Goal: Task Accomplishment & Management: Manage account settings

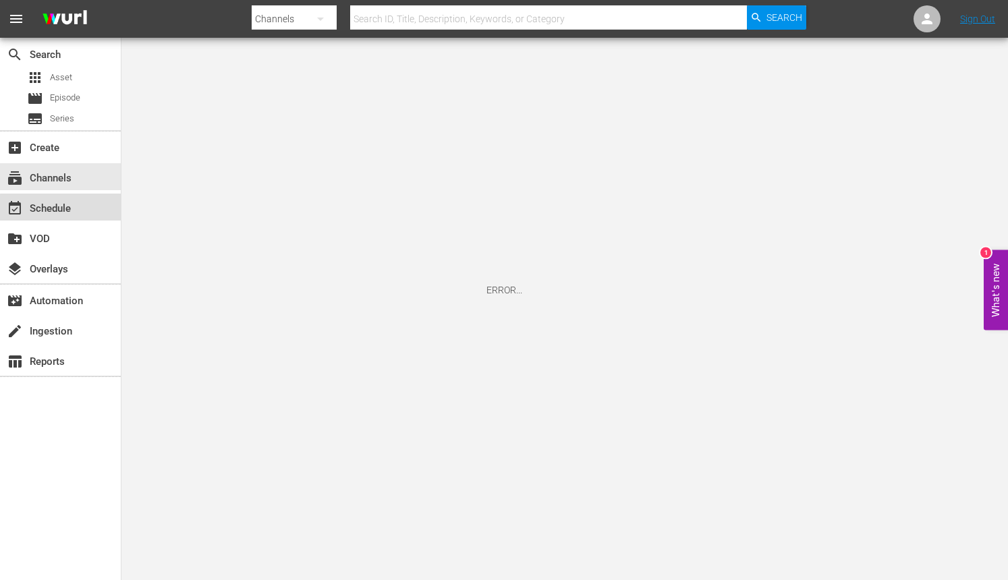
click at [62, 208] on div "event_available Schedule" at bounding box center [38, 206] width 76 height 12
click at [61, 182] on div "subscriptions Channels" at bounding box center [38, 176] width 76 height 12
click at [63, 177] on div "subscriptions Channels" at bounding box center [38, 176] width 76 height 12
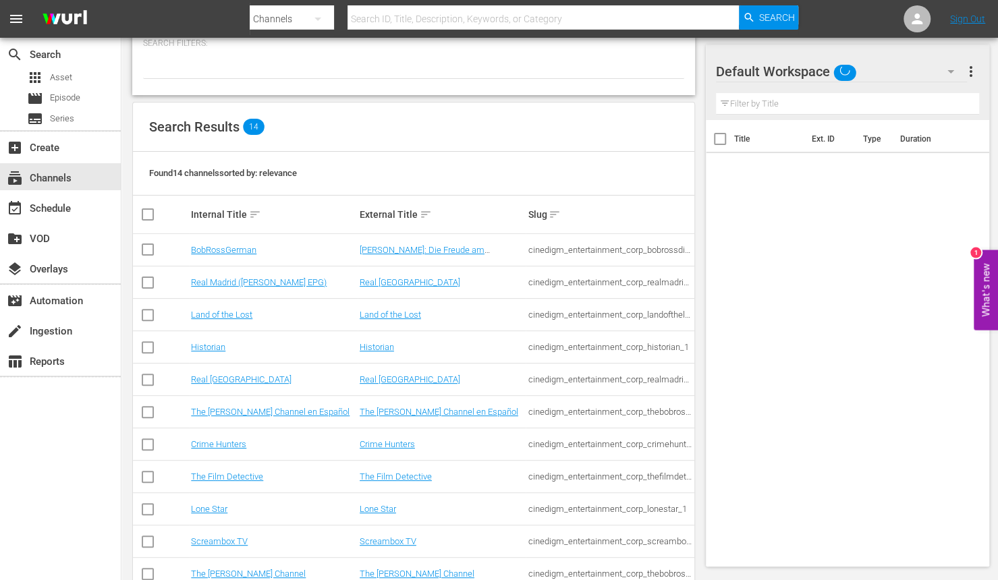
scroll to position [209, 0]
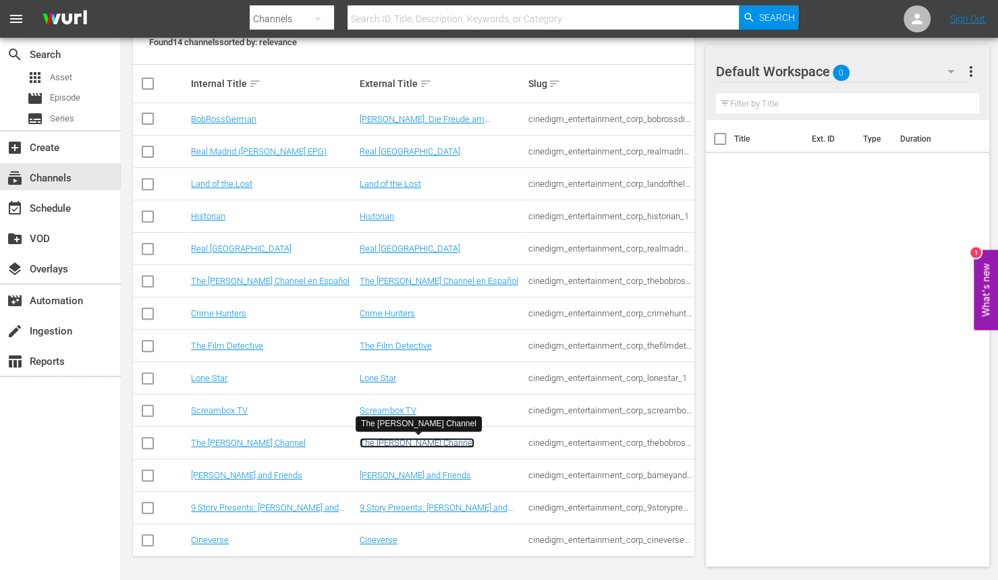
click at [412, 442] on link "The [PERSON_NAME] Channel" at bounding box center [417, 443] width 115 height 10
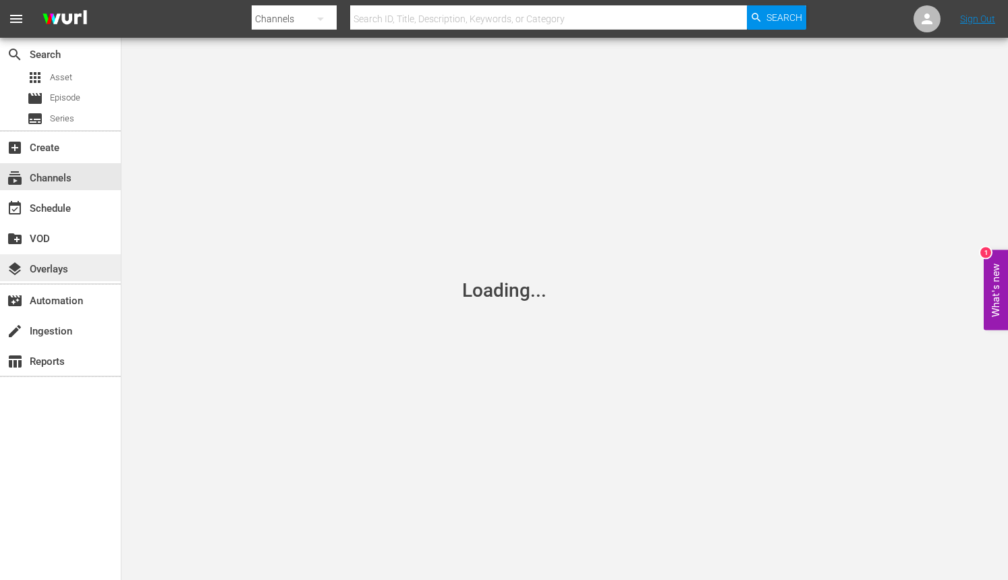
click at [77, 271] on div "layers Overlays" at bounding box center [60, 267] width 121 height 27
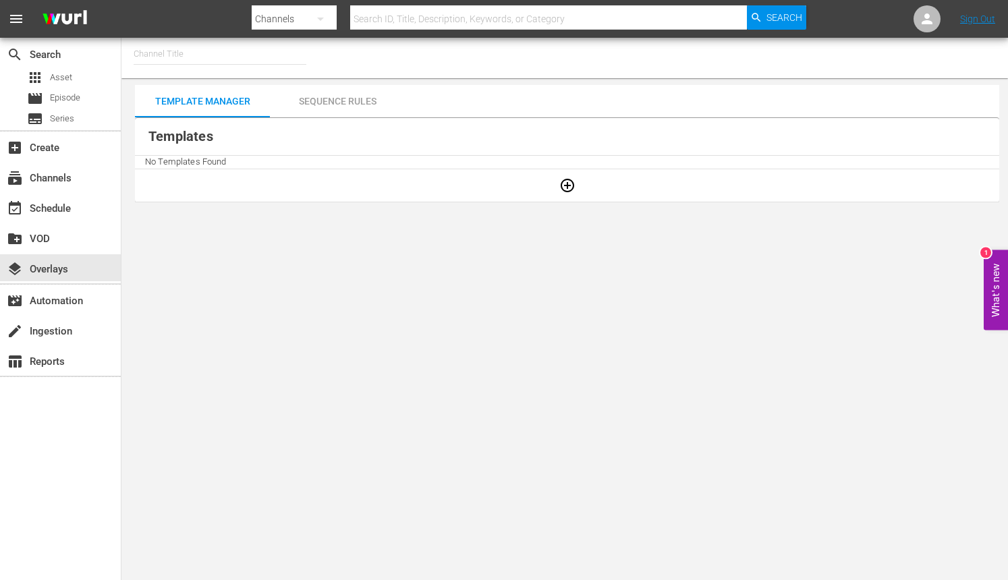
type input "The [PERSON_NAME] Channel (1844)"
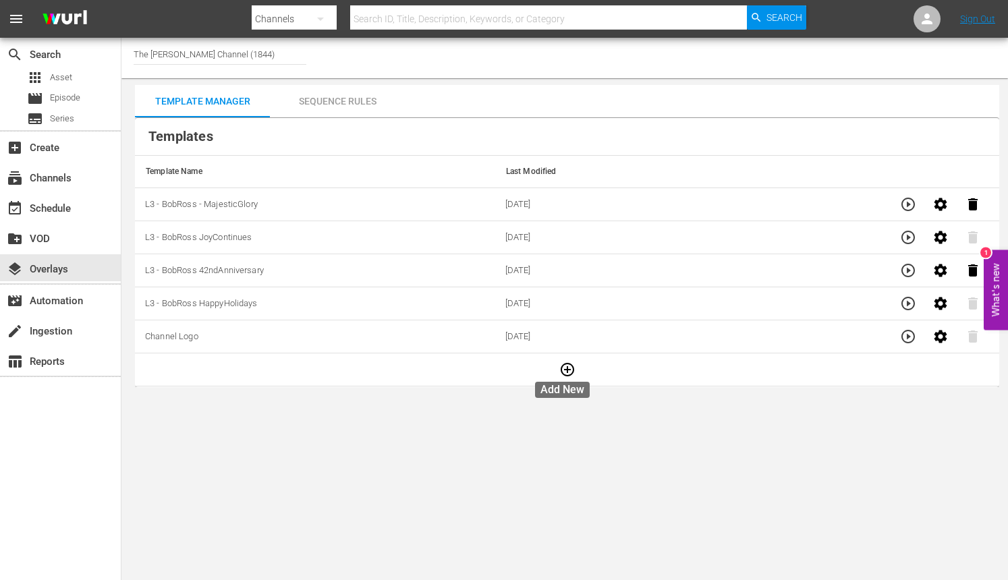
click at [566, 366] on icon "button" at bounding box center [568, 370] width 16 height 16
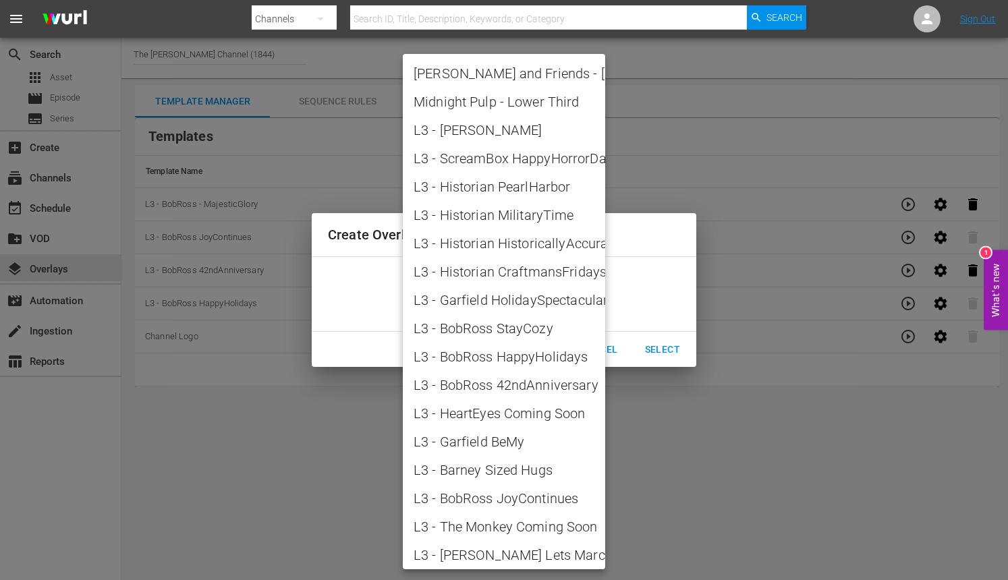
click at [564, 304] on body "menu Search By Channels Search ID, Title, Description, Keywords, or Category Se…" at bounding box center [504, 290] width 1008 height 580
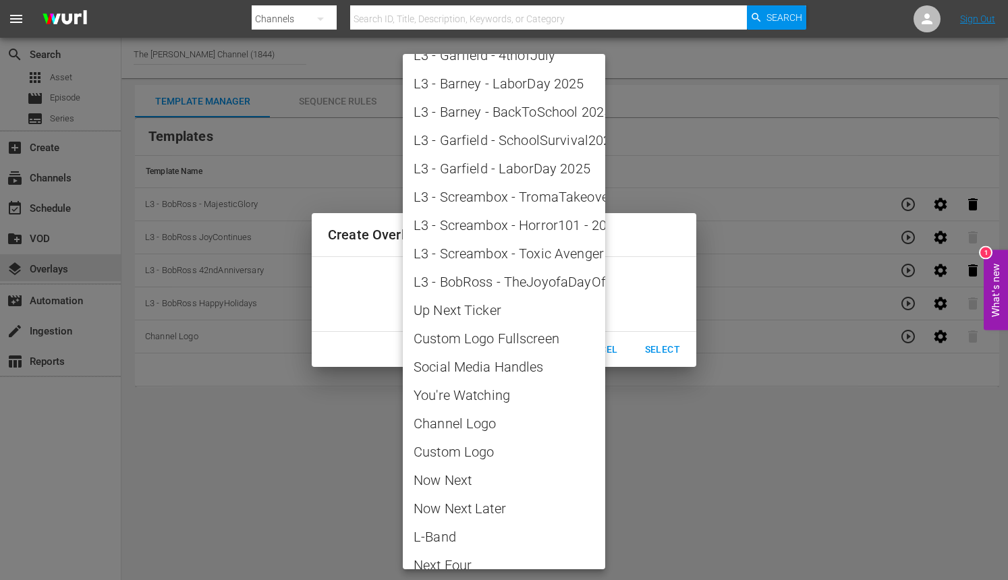
scroll to position [1366, 0]
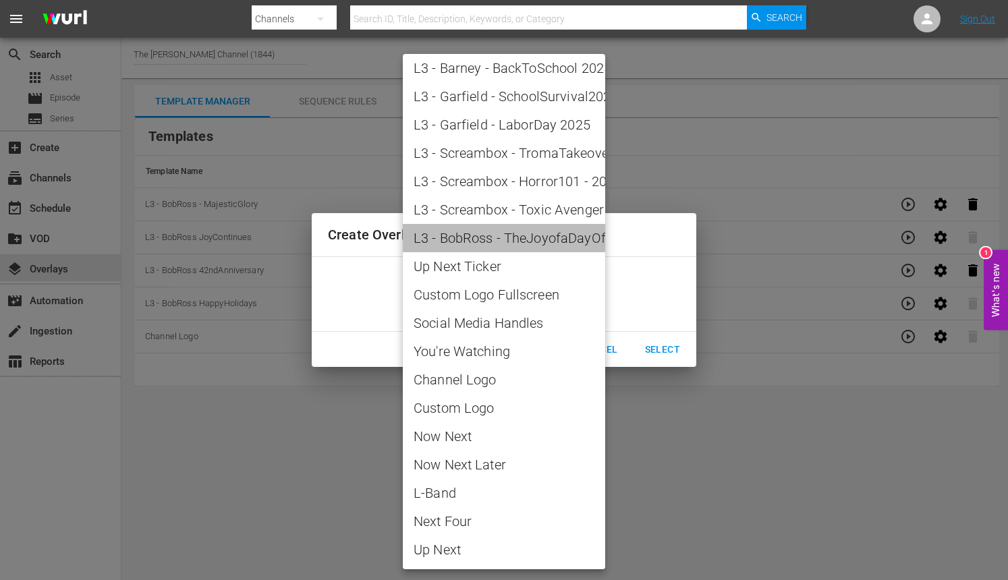
click at [537, 232] on span "L3 - BobRoss - TheJoyofaDayOff" at bounding box center [504, 238] width 181 height 20
type input "L3 - BobRoss - TheJoyofaDayOff"
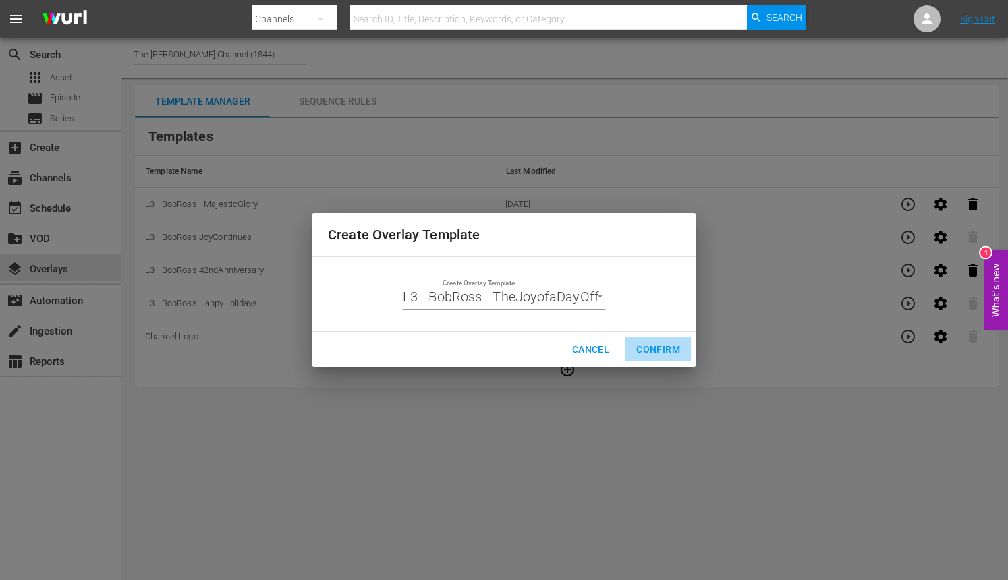
click at [643, 344] on span "Confirm" at bounding box center [659, 350] width 44 height 17
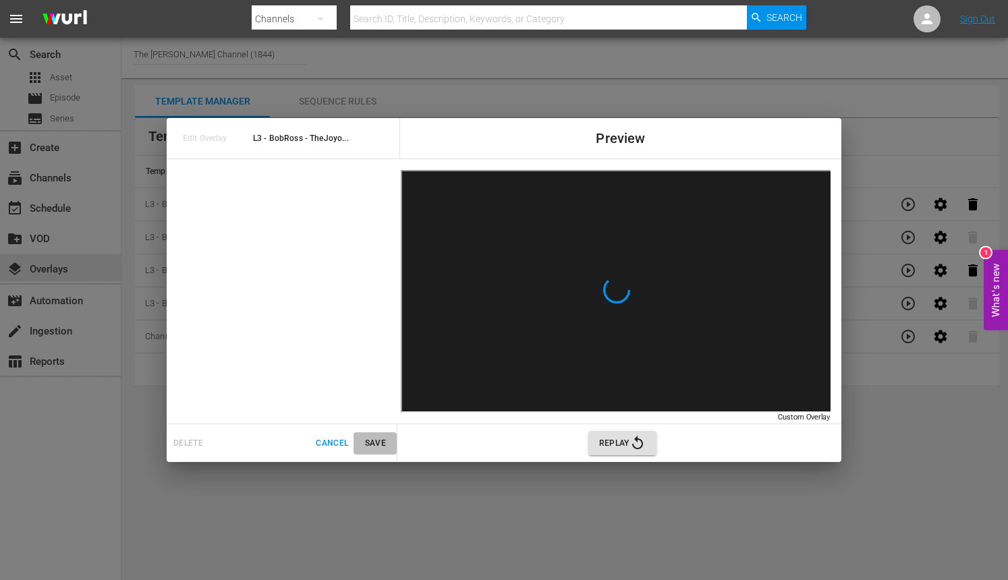
click at [380, 445] on span "Save" at bounding box center [375, 444] width 32 height 14
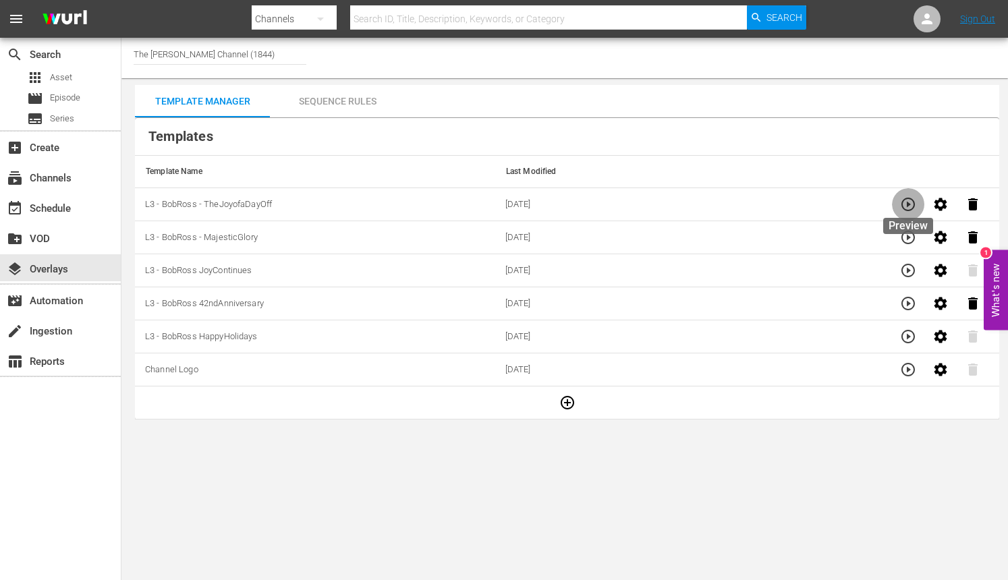
click at [915, 207] on icon "button" at bounding box center [908, 204] width 16 height 16
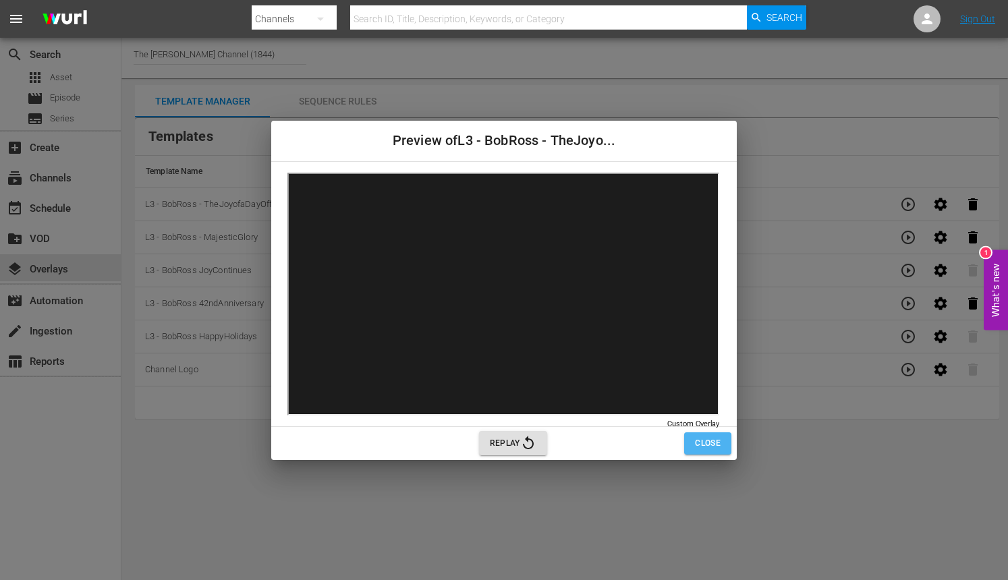
click at [698, 441] on span "Close" at bounding box center [708, 444] width 26 height 14
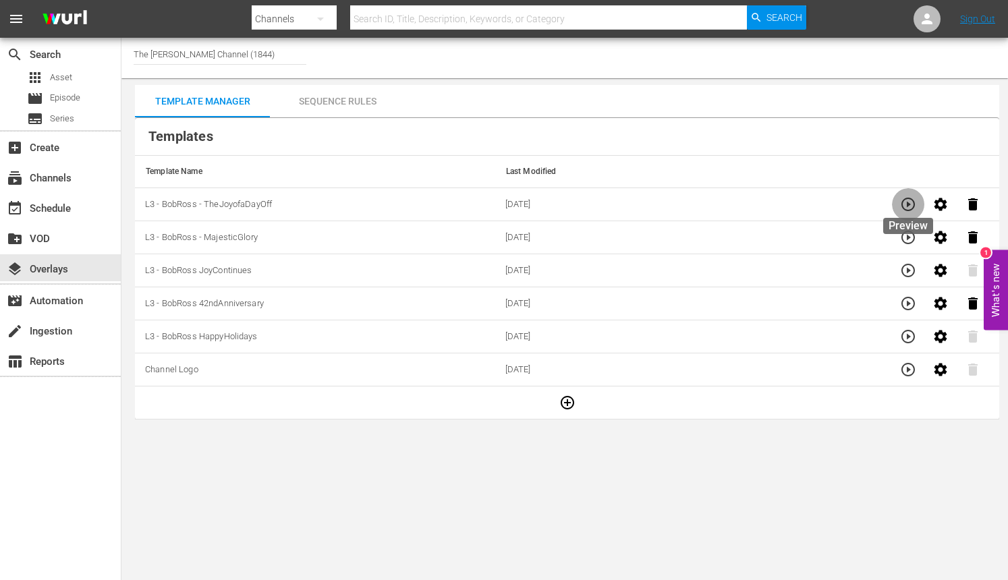
click at [911, 202] on icon "button" at bounding box center [908, 204] width 16 height 16
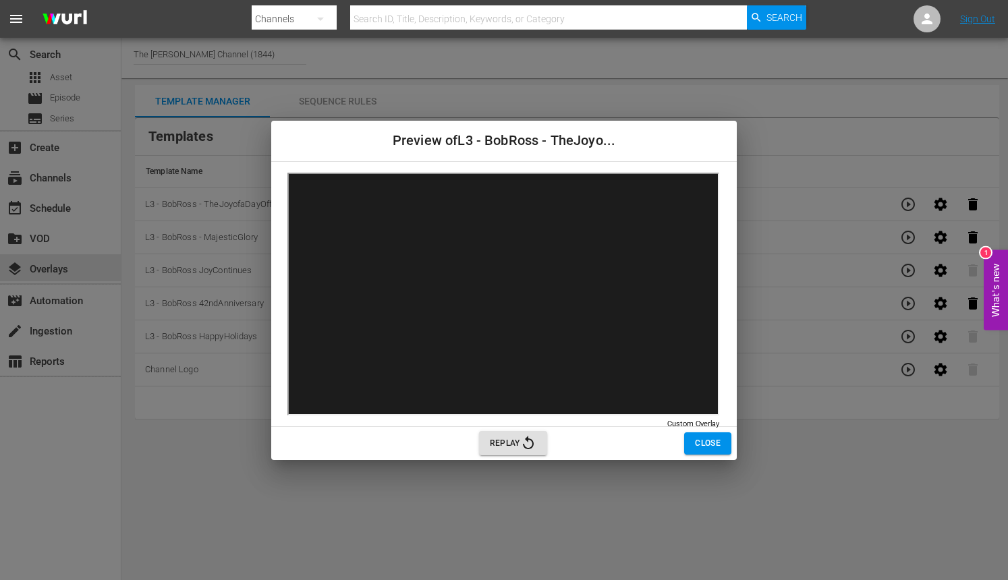
click at [705, 439] on span "Close" at bounding box center [708, 444] width 26 height 14
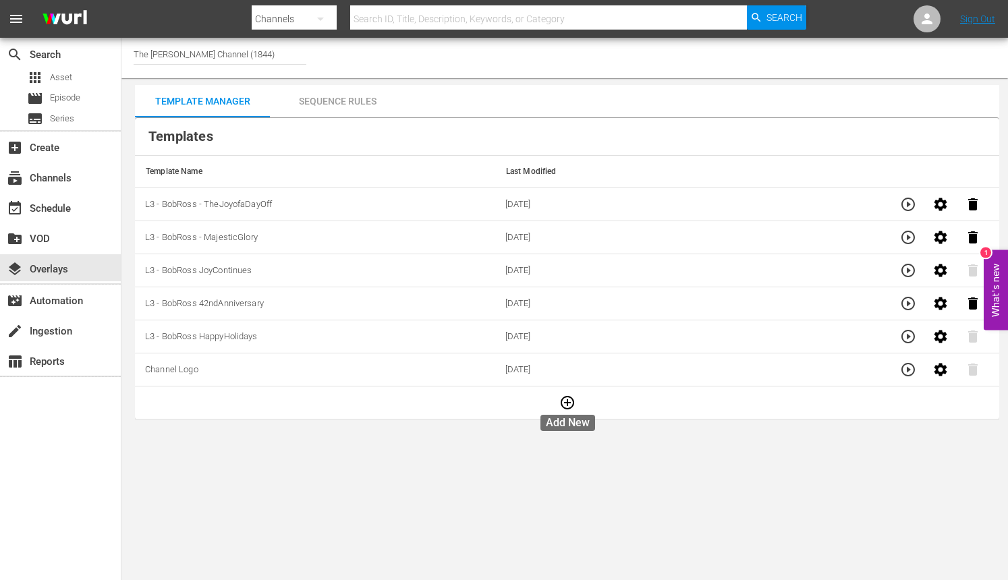
click at [571, 402] on icon "button" at bounding box center [568, 403] width 16 height 16
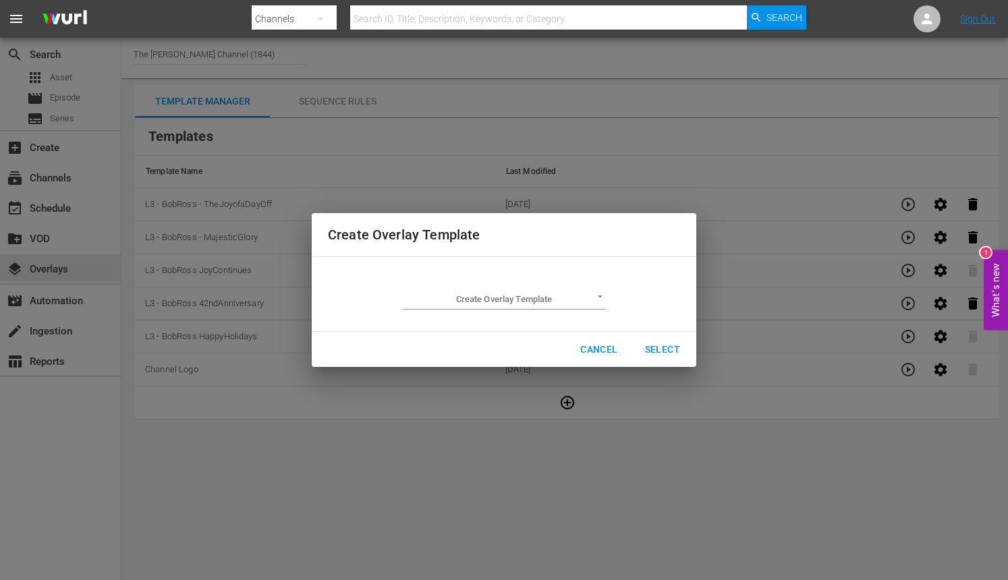
click at [578, 308] on body "menu Search By Channels Search ID, Title, Description, Keywords, or Category Se…" at bounding box center [504, 290] width 1008 height 580
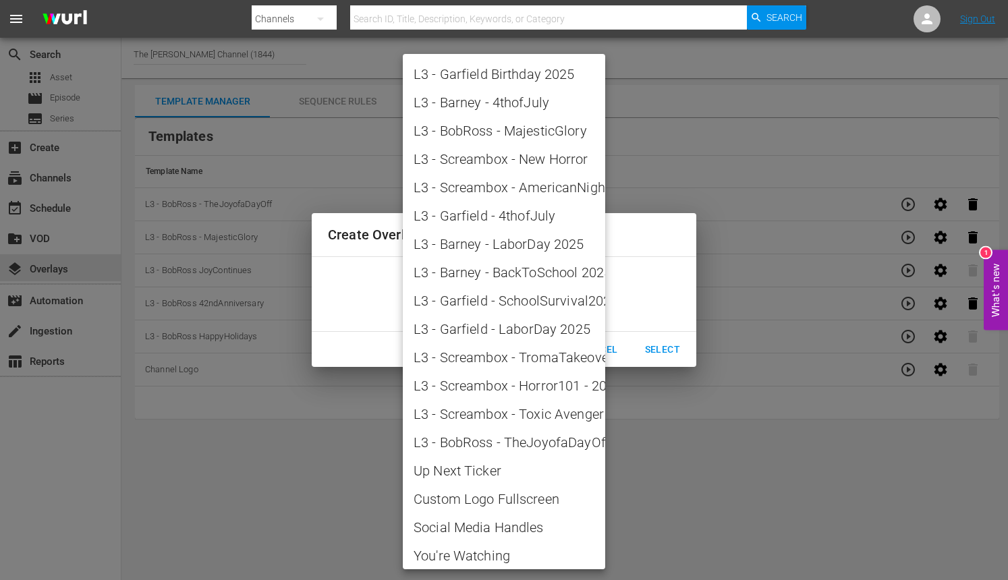
scroll to position [1215, 0]
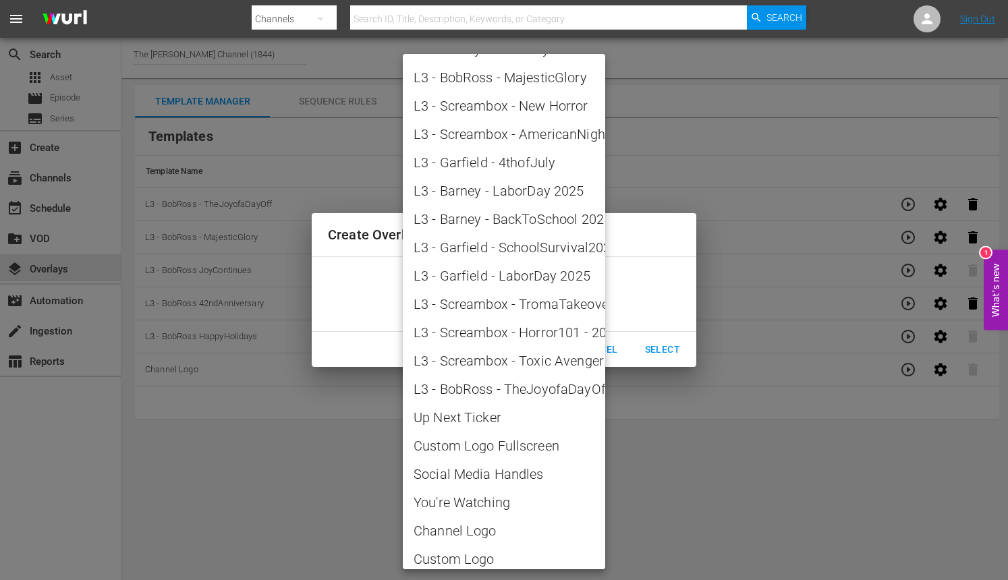
click at [672, 416] on div at bounding box center [504, 290] width 1008 height 580
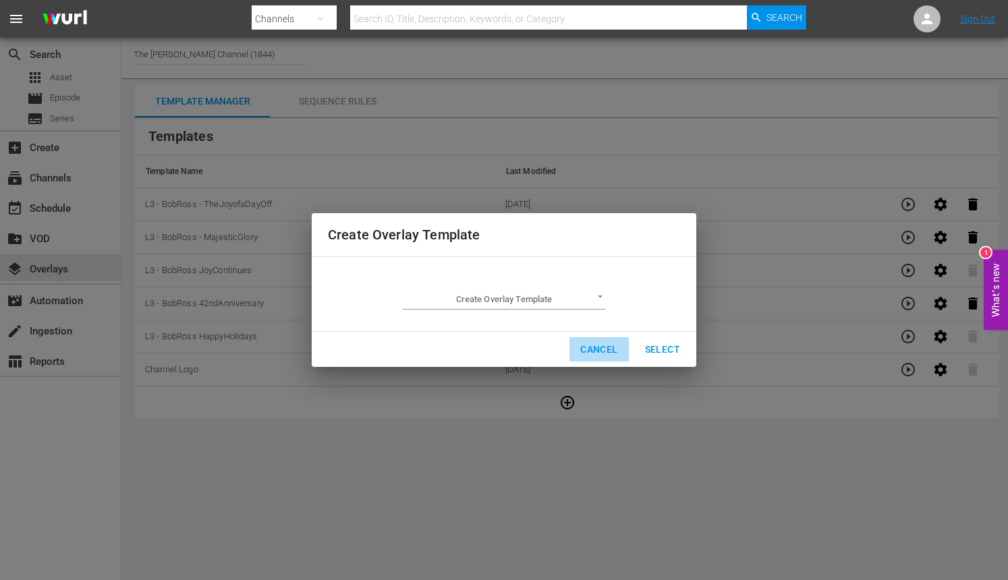
click at [609, 344] on span "Cancel" at bounding box center [598, 350] width 37 height 17
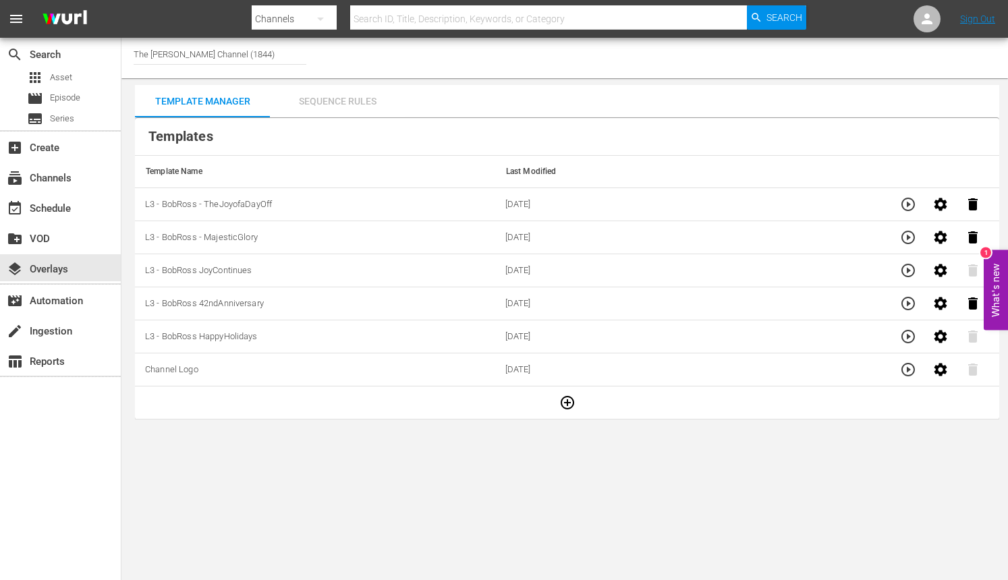
click at [344, 109] on div "Sequence Rules" at bounding box center [337, 101] width 135 height 32
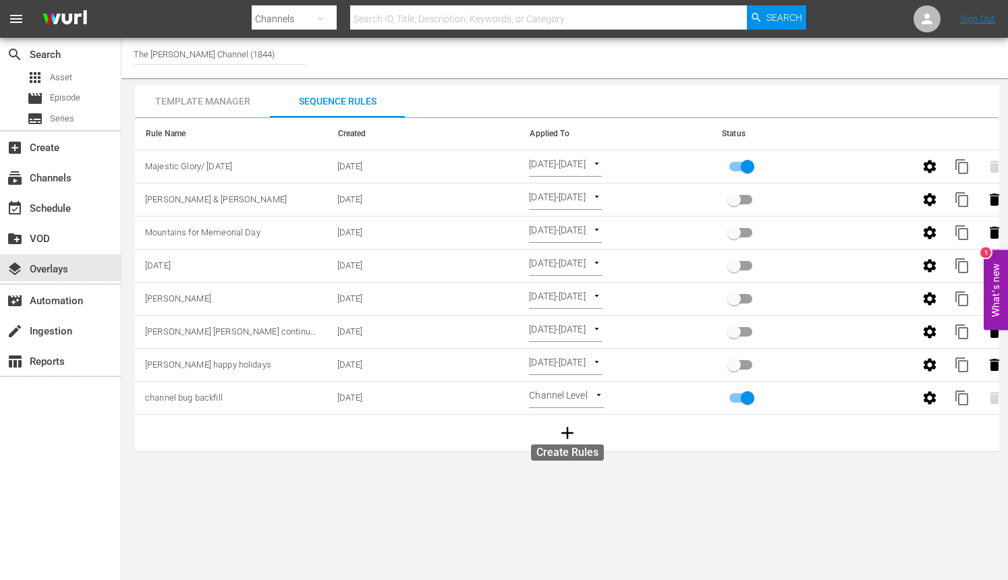
click at [558, 436] on icon "button" at bounding box center [568, 433] width 20 height 20
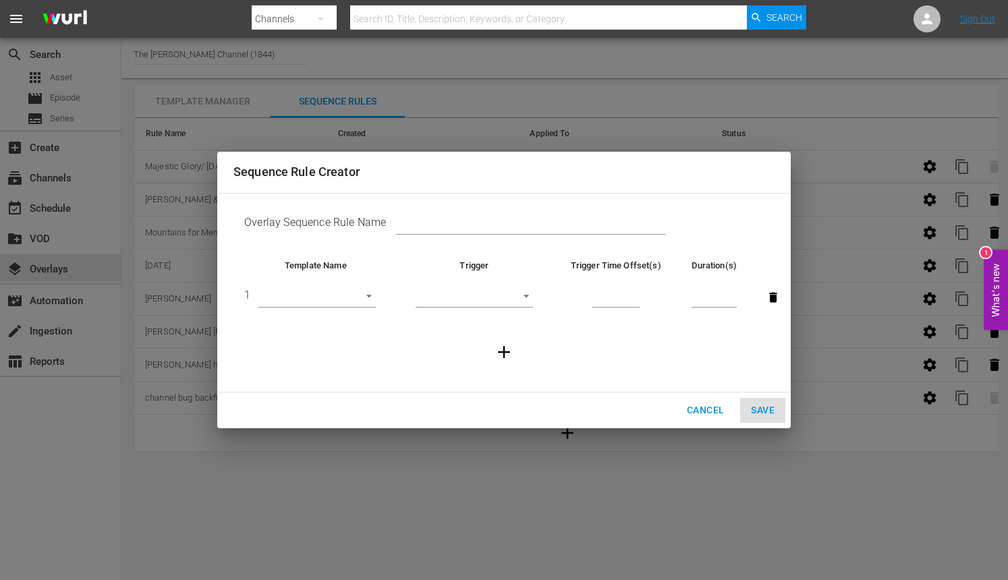
click at [445, 231] on input "text" at bounding box center [531, 225] width 270 height 20
paste input "The joy of a Day Off"
type input "The joy of a Day Off"
click at [367, 297] on body "menu Search By Channels Search ID, Title, Description, Keywords, or Category Se…" at bounding box center [504, 290] width 1008 height 580
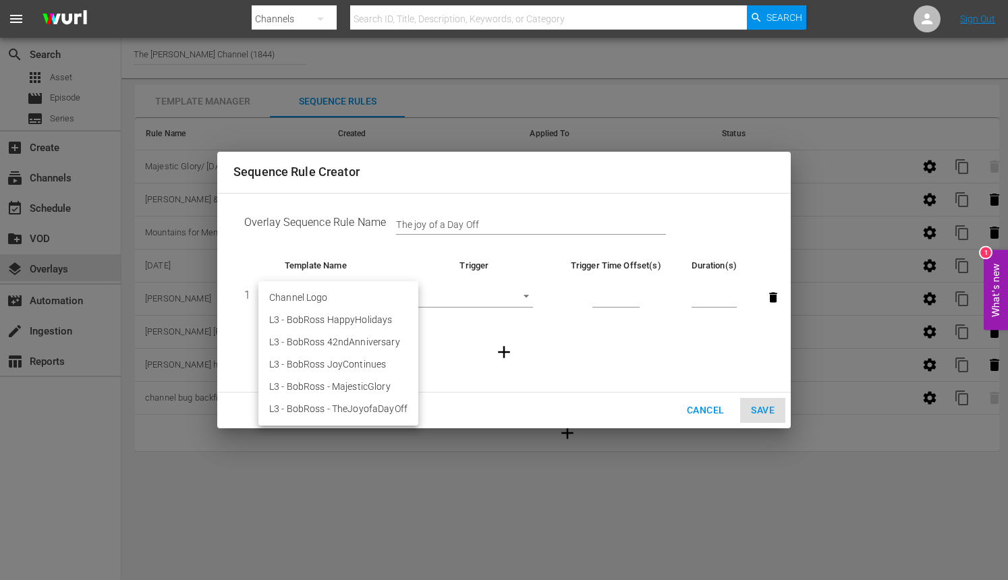
click at [360, 417] on li "L3 - BobRoss - TheJoyofaDayOff" at bounding box center [339, 409] width 160 height 22
type input "30386"
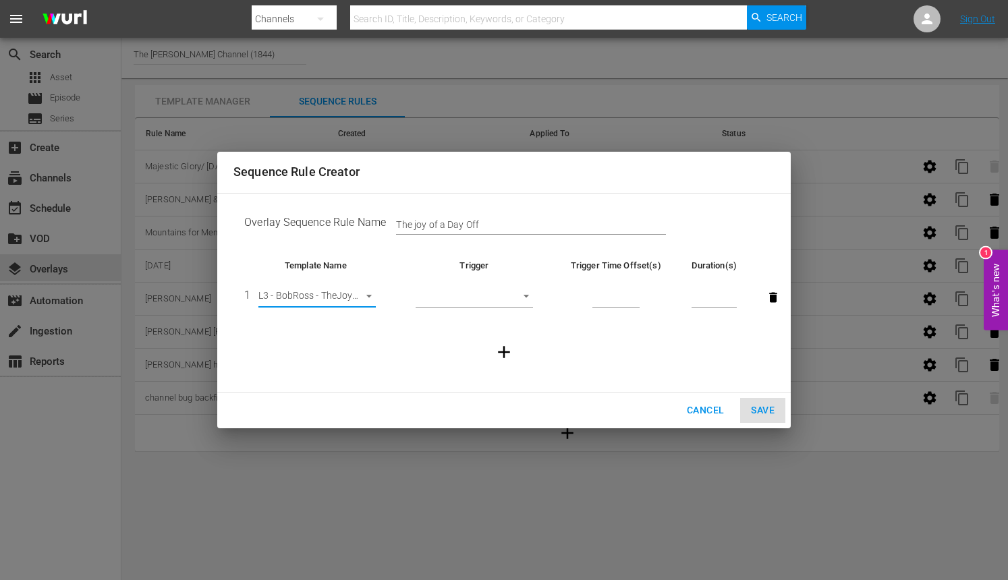
click at [446, 296] on body "menu Search By Channels Search ID, Title, Description, Keywords, or Category Se…" at bounding box center [504, 290] width 1008 height 580
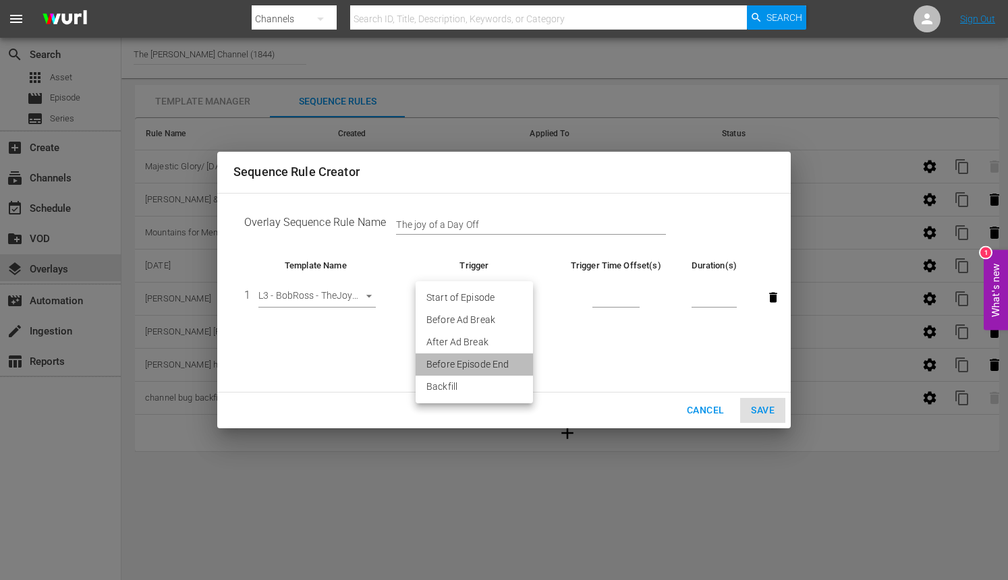
click at [454, 370] on li "Before Episode End" at bounding box center [474, 365] width 117 height 22
type input "END_OF_EPISODE"
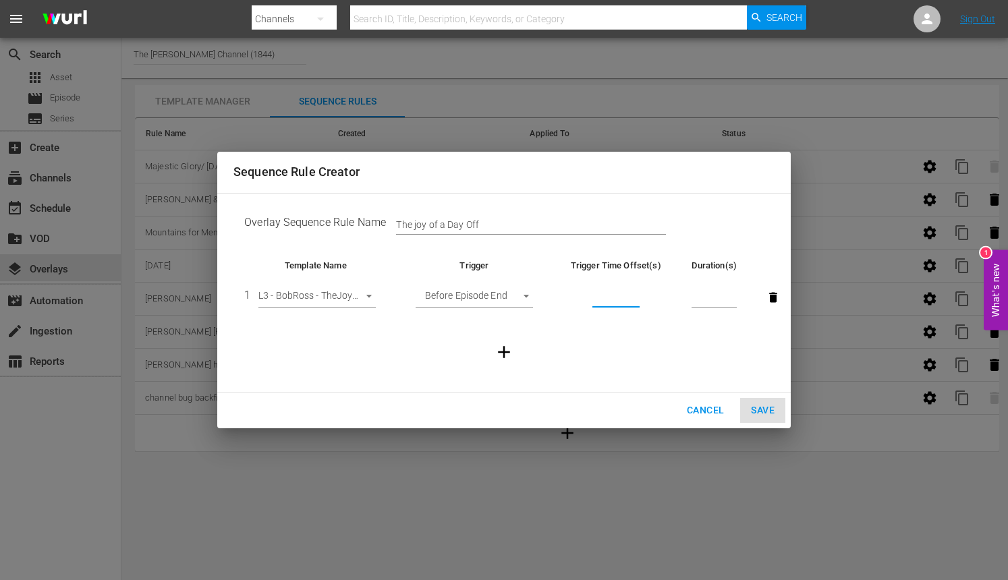
click at [597, 302] on input "number" at bounding box center [616, 298] width 47 height 20
type input "60"
click at [702, 304] on input "number" at bounding box center [714, 298] width 45 height 20
type input "30"
click at [768, 412] on span "Save" at bounding box center [763, 410] width 24 height 17
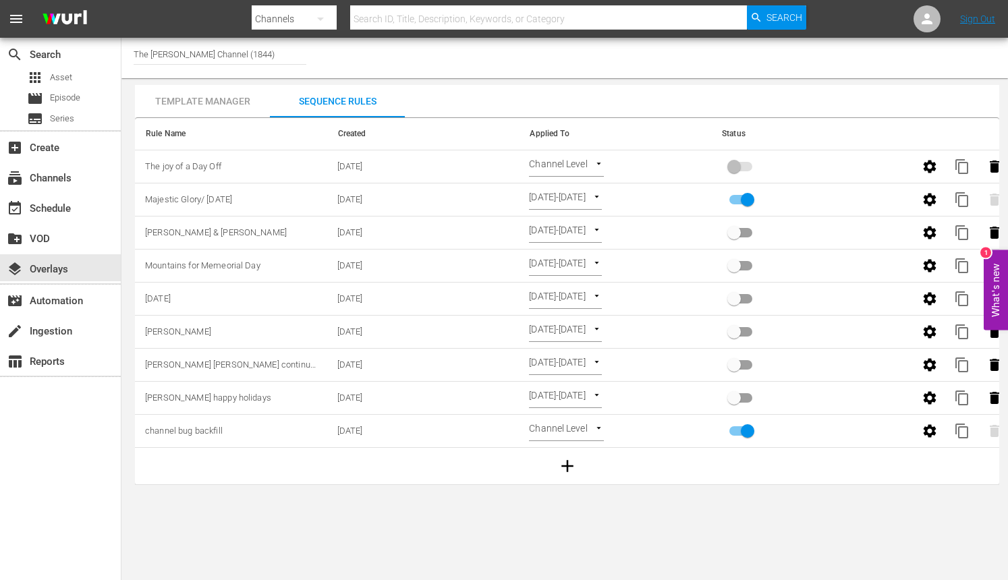
click at [744, 166] on span at bounding box center [741, 166] width 23 height 9
click at [736, 169] on span at bounding box center [741, 166] width 23 height 9
click at [734, 169] on span at bounding box center [741, 166] width 23 height 9
click at [595, 165] on body "menu Search By Channels Search ID, Title, Description, Keywords, or Category Se…" at bounding box center [504, 290] width 1008 height 580
click at [580, 190] on li "Select Date" at bounding box center [569, 189] width 80 height 22
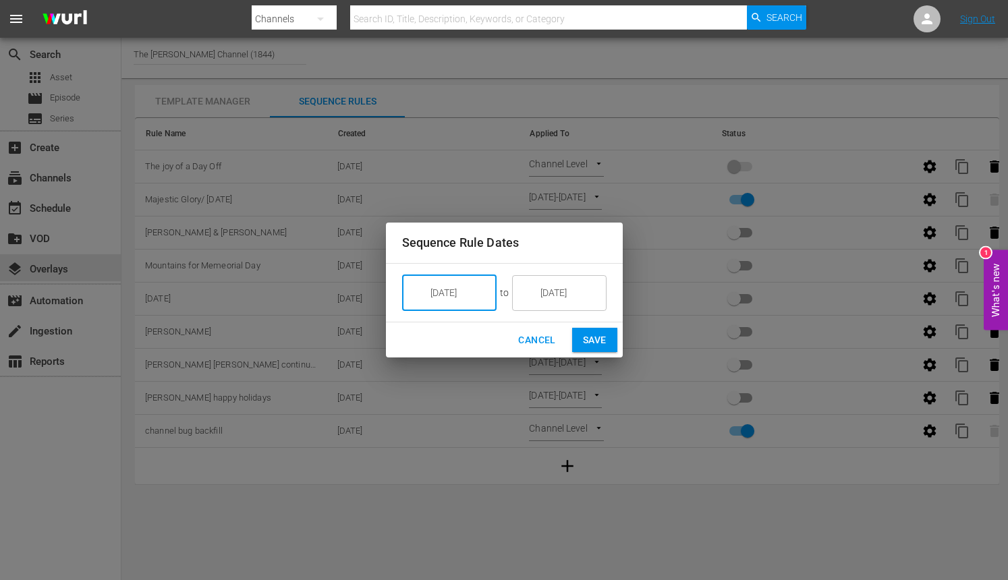
click at [479, 298] on input "[DATE]" at bounding box center [459, 293] width 76 height 36
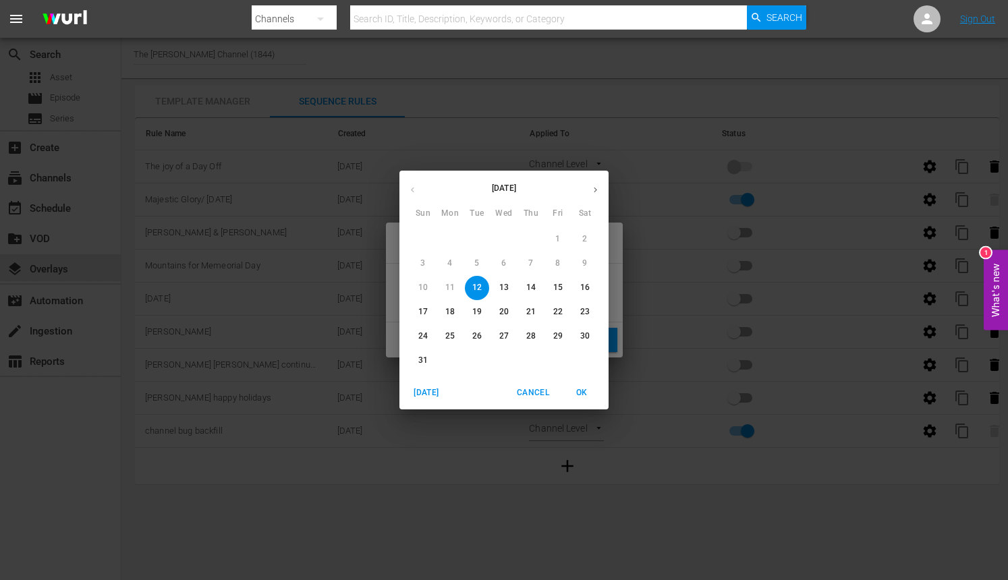
click at [551, 332] on span "29" at bounding box center [558, 336] width 24 height 11
type input "[DATE]"
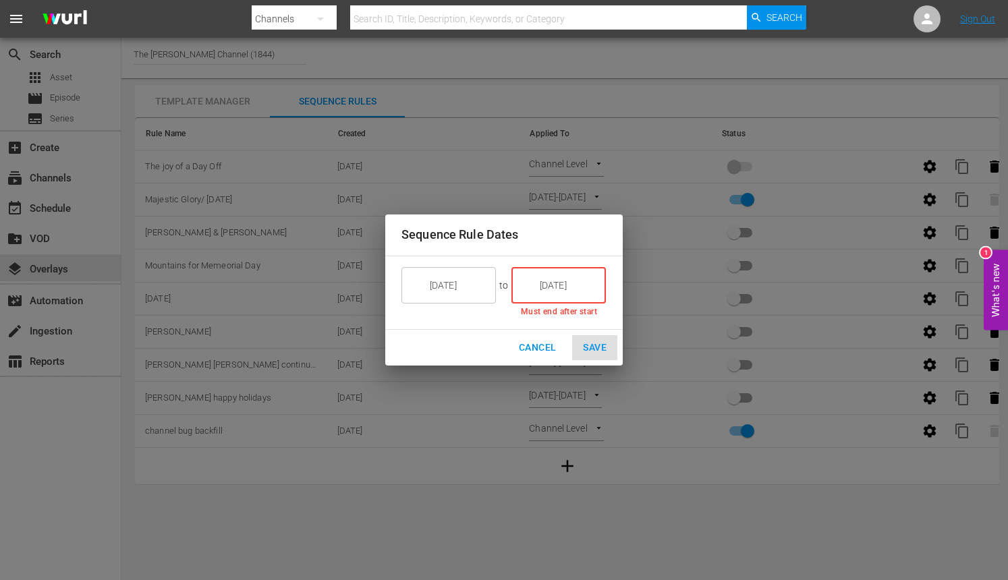
click at [553, 280] on input "[DATE]" at bounding box center [569, 285] width 76 height 36
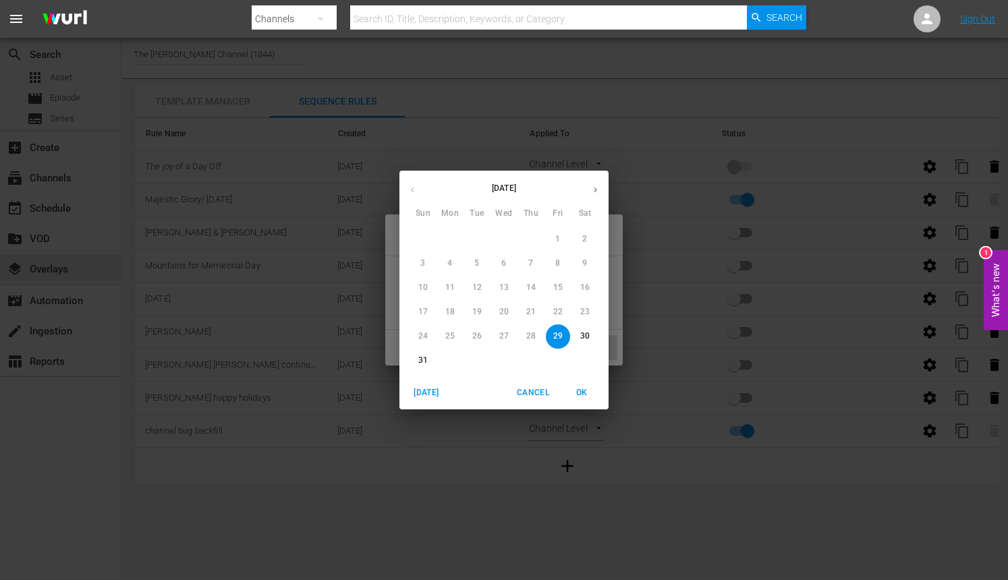
click at [589, 189] on button "button" at bounding box center [596, 190] width 26 height 26
click at [479, 238] on span "2" at bounding box center [477, 239] width 24 height 11
type input "[DATE]"
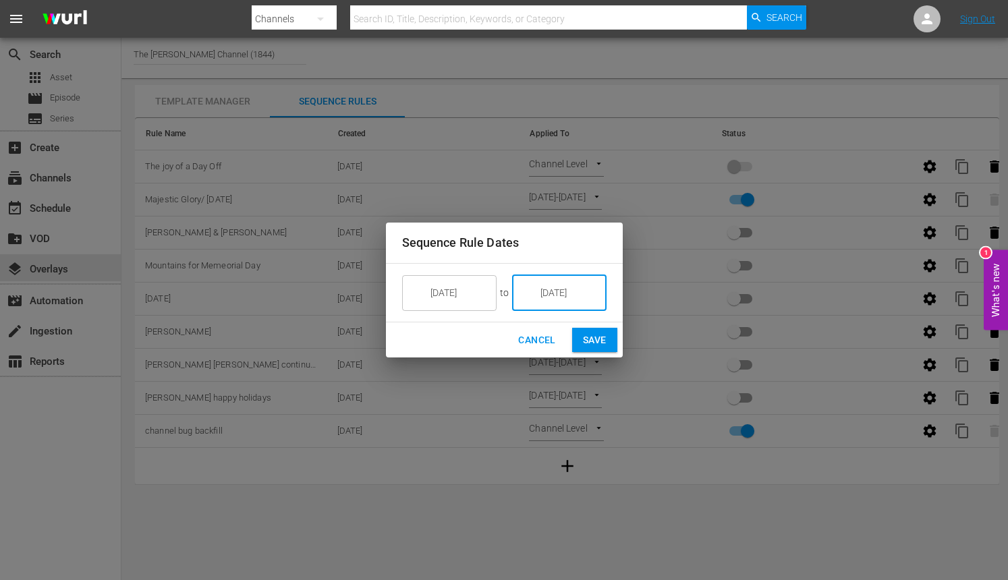
click at [586, 337] on span "Save" at bounding box center [595, 340] width 24 height 17
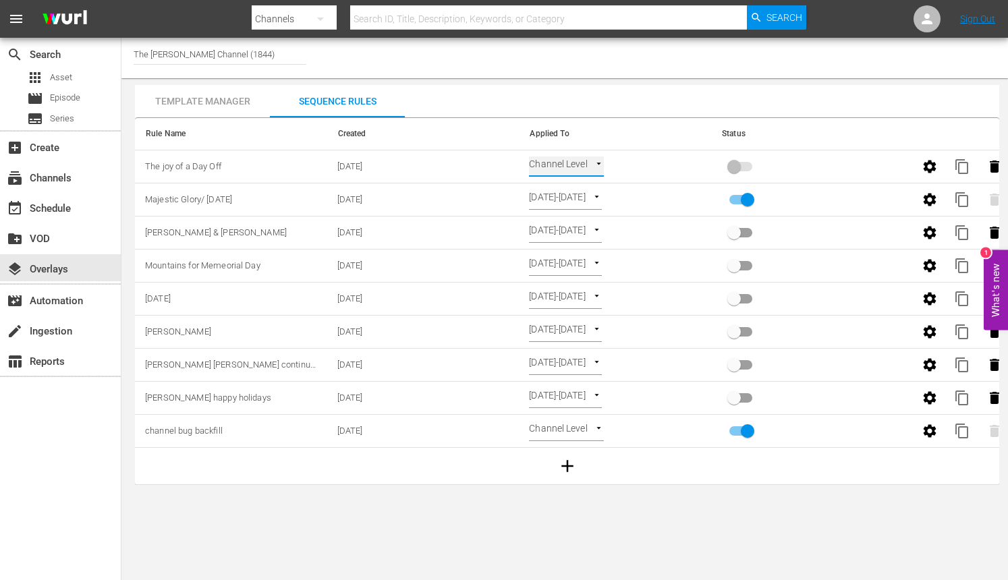
type input "SELECT_DATE"
click at [733, 166] on input "primary checkbox" at bounding box center [734, 170] width 77 height 26
checkbox input "true"
